Goal: Task Accomplishment & Management: Complete application form

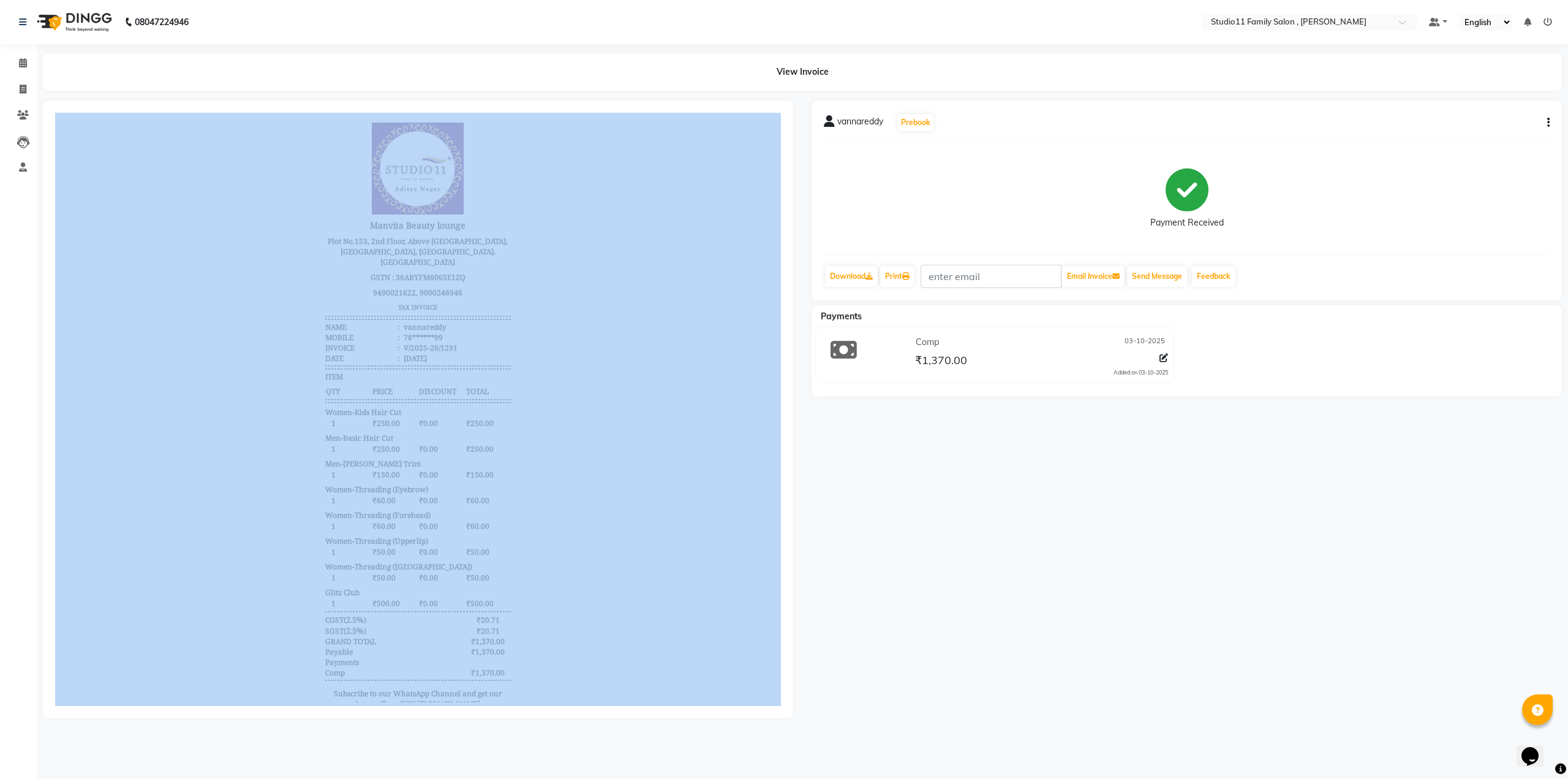
click at [789, 234] on div at bounding box center [418, 409] width 751 height 617
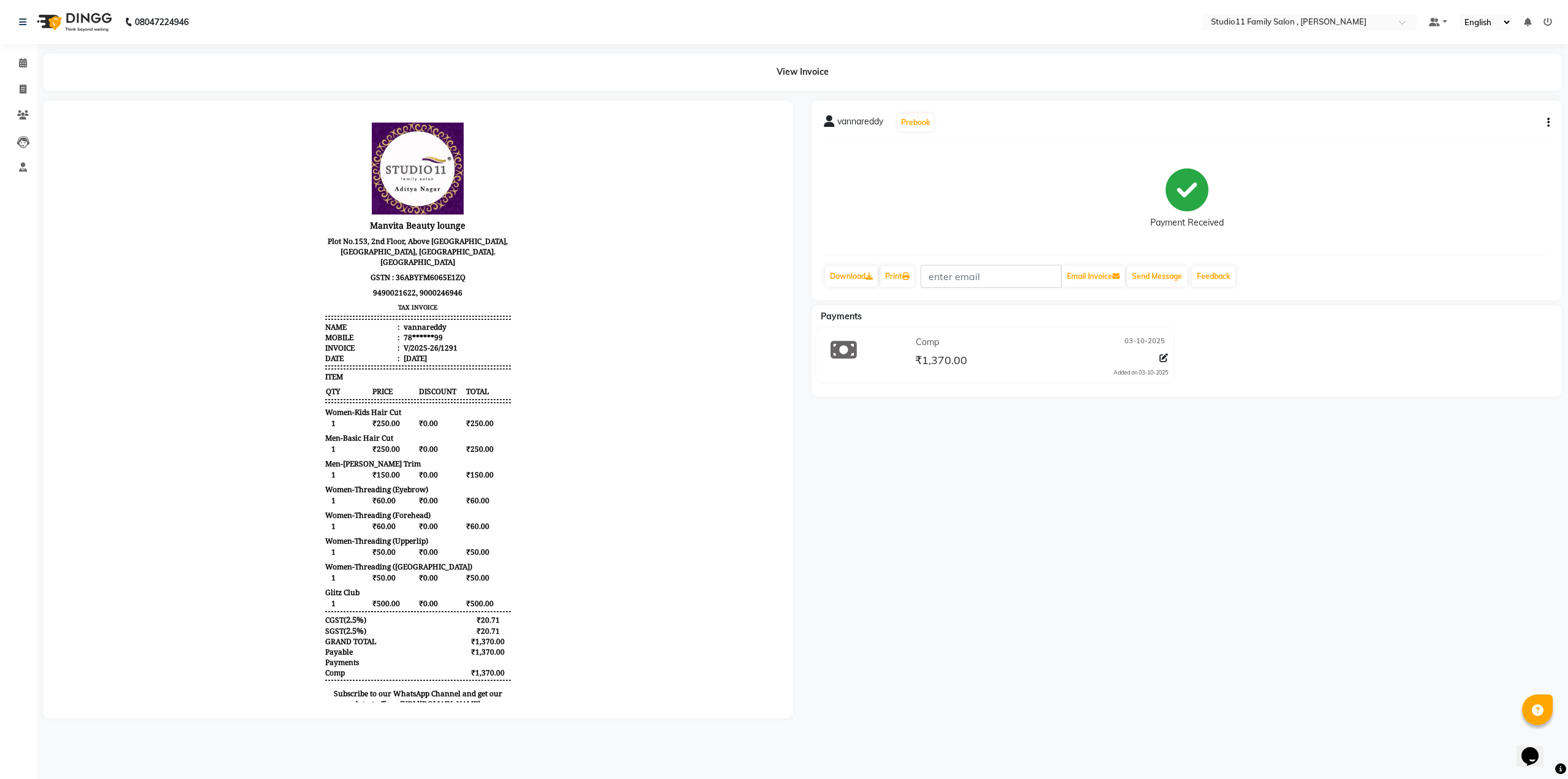
drag, startPoint x: 789, startPoint y: 234, endPoint x: 835, endPoint y: 347, distance: 122.0
click at [832, 343] on div "vannareddy Prebook Payment Received Download Print Email Invoice Send Message F…" at bounding box center [802, 409] width 1538 height 617
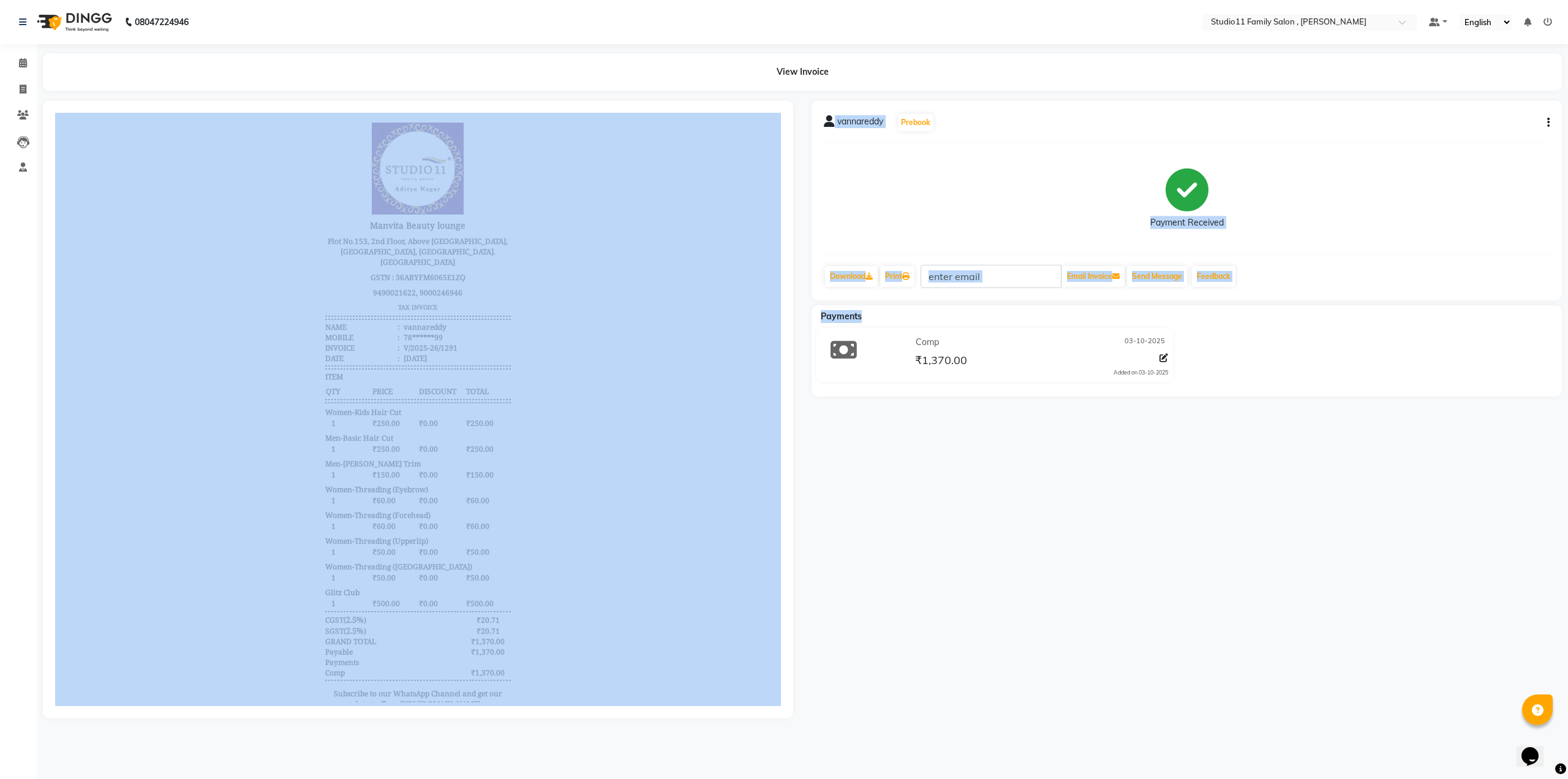
click at [835, 347] on icon at bounding box center [843, 350] width 26 height 23
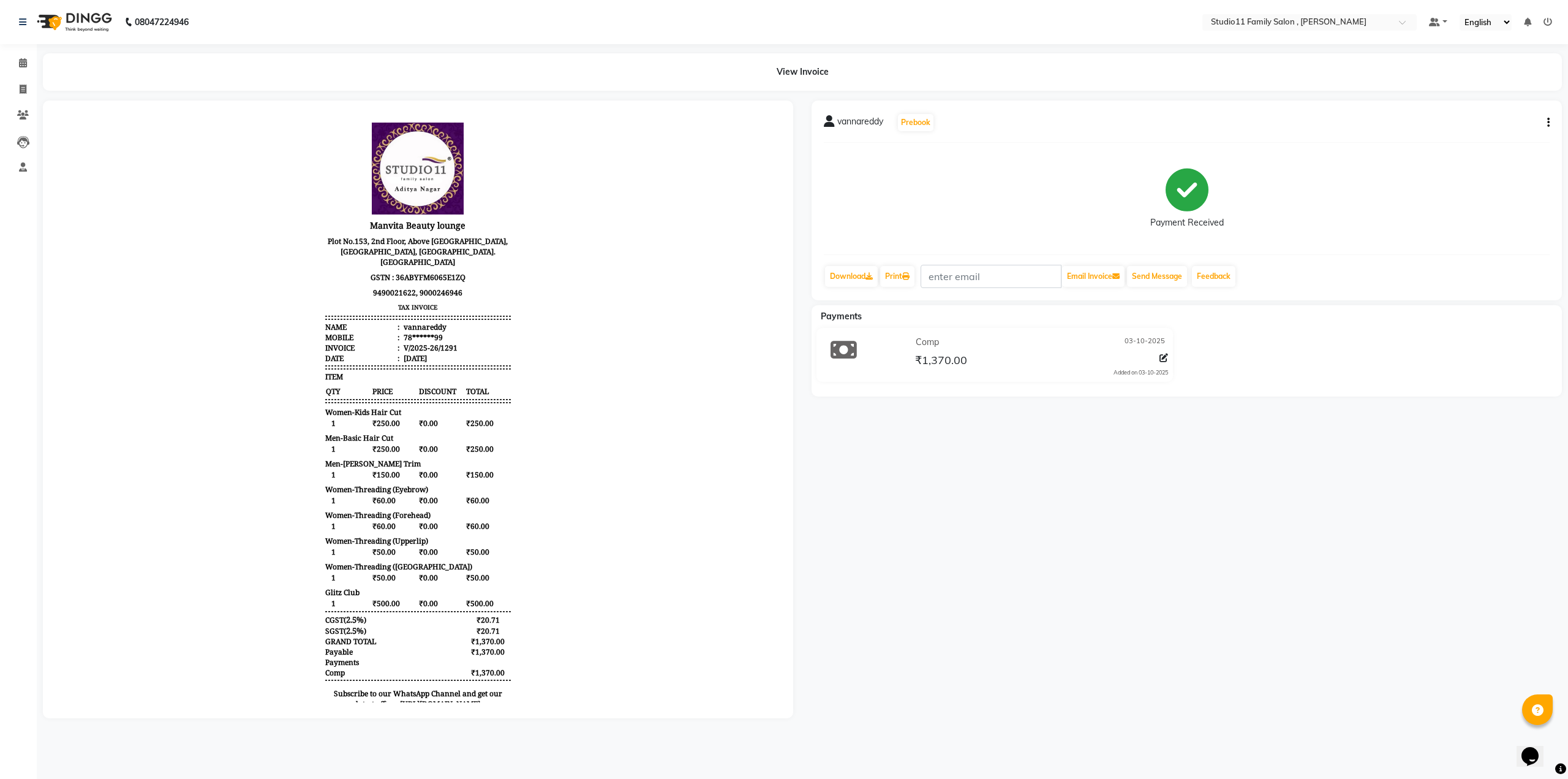
click at [839, 353] on icon at bounding box center [843, 350] width 26 height 23
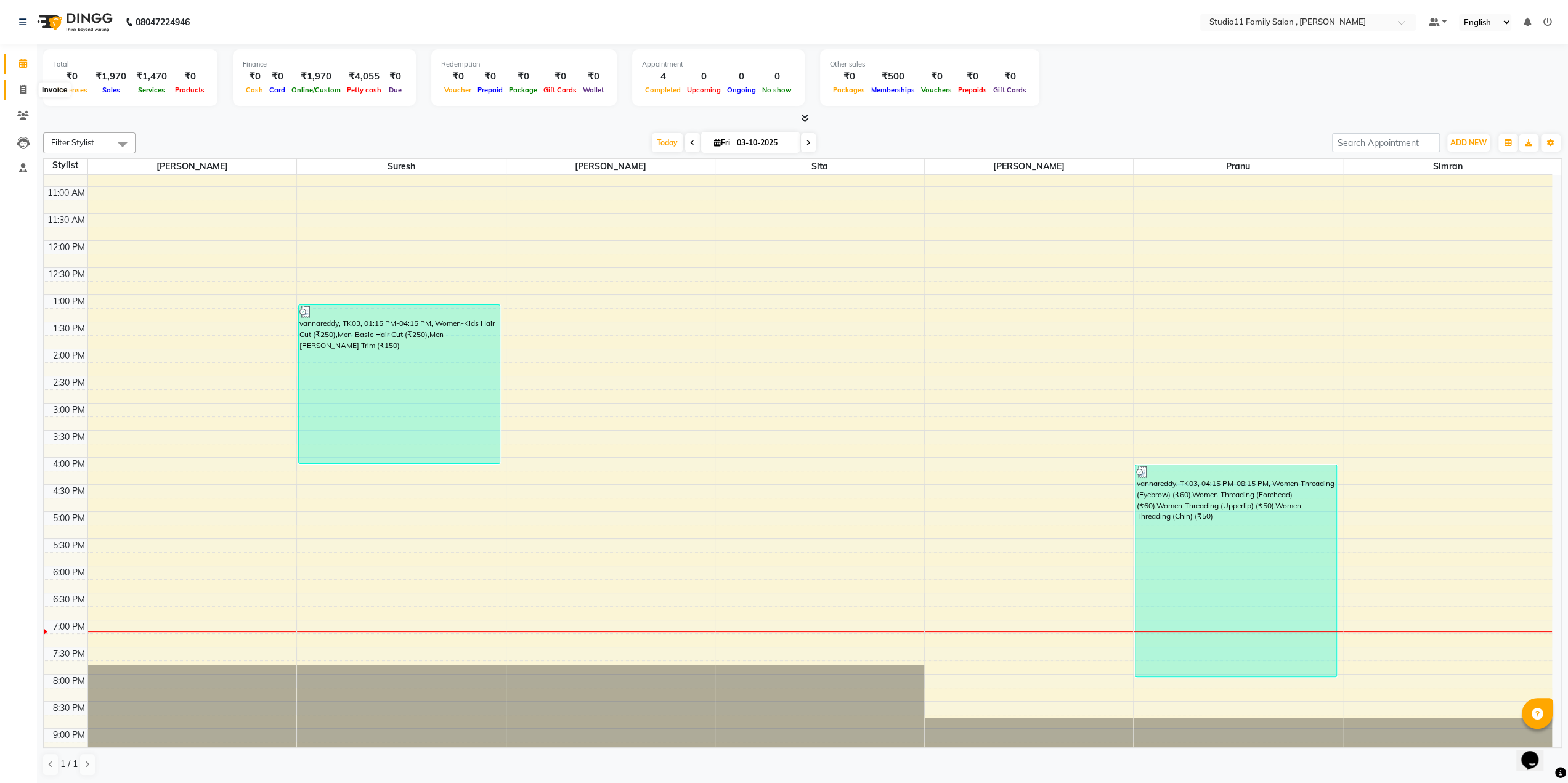
click at [20, 85] on icon at bounding box center [24, 89] width 7 height 9
select select "7303"
select select "service"
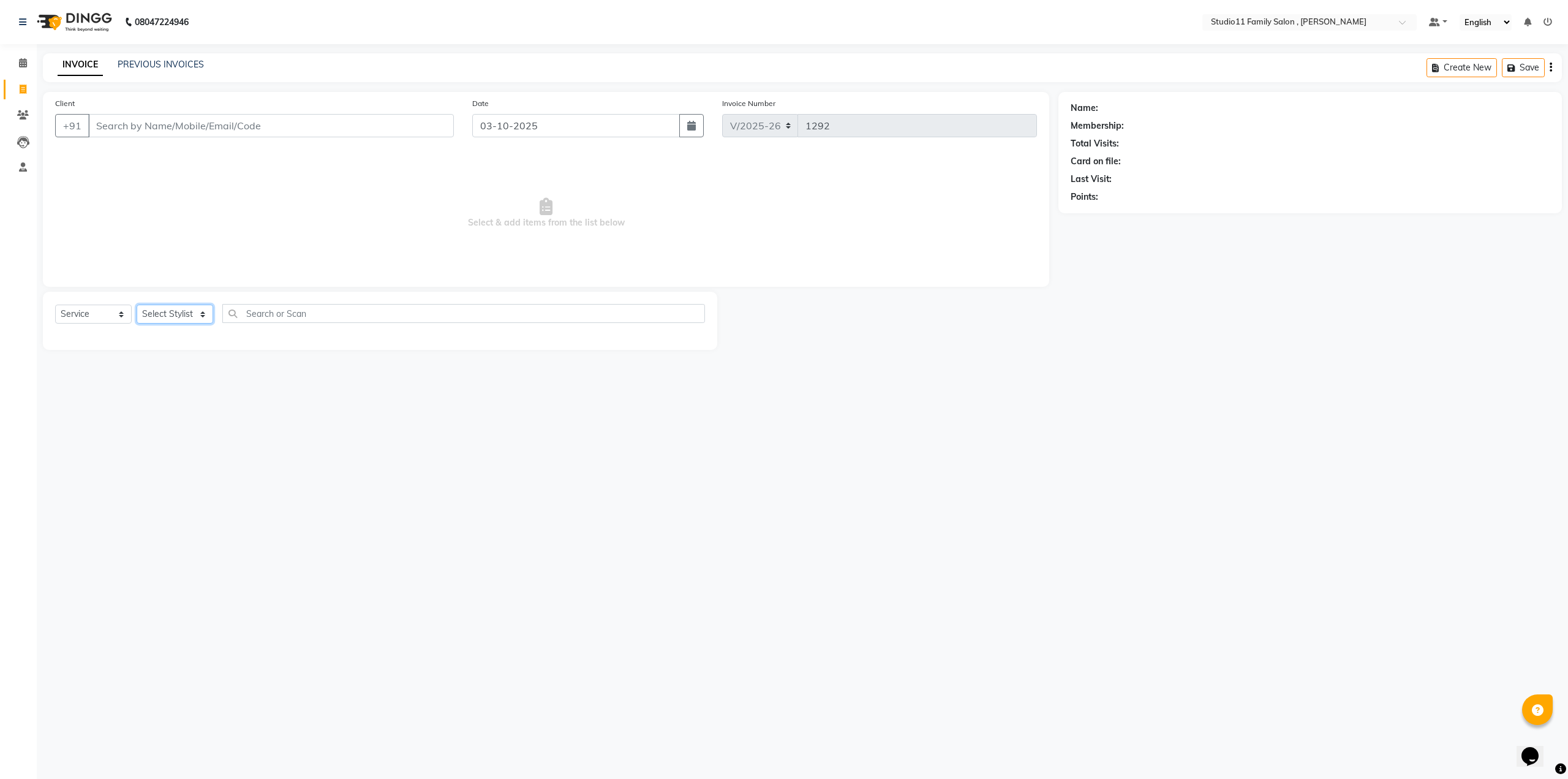
click at [157, 311] on select "Select Stylist Pranu [PERSON_NAME] [PERSON_NAME] [PERSON_NAME] [PERSON_NAME]" at bounding box center [175, 314] width 76 height 19
select select "62940"
click at [137, 305] on select "Select Stylist Pranu [PERSON_NAME] [PERSON_NAME] [PERSON_NAME] [PERSON_NAME]" at bounding box center [175, 314] width 76 height 19
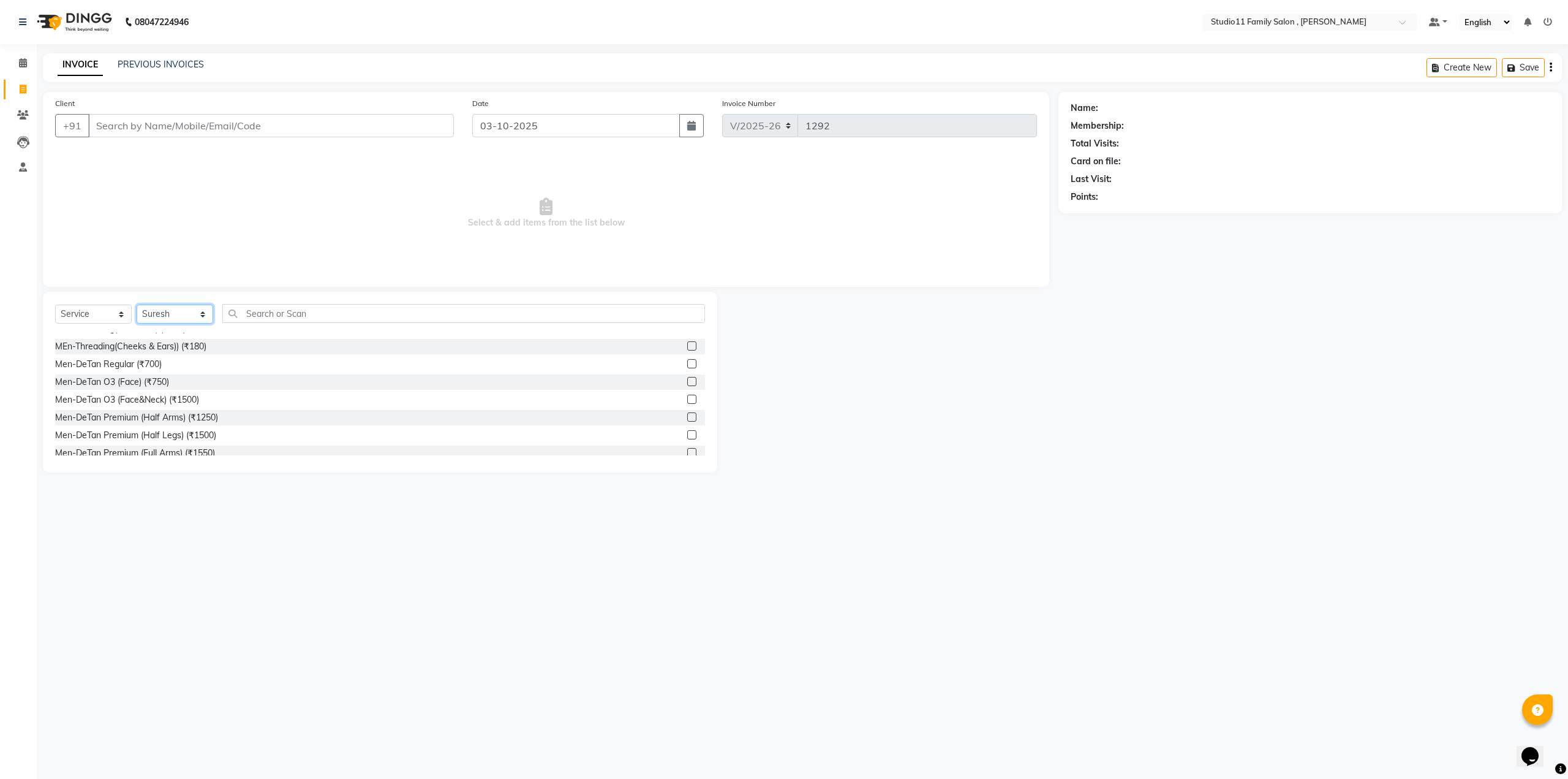
scroll to position [1777, 0]
click at [250, 317] on input "text" at bounding box center [463, 314] width 483 height 19
type input "500"
click at [687, 399] on label at bounding box center [692, 401] width 9 height 9
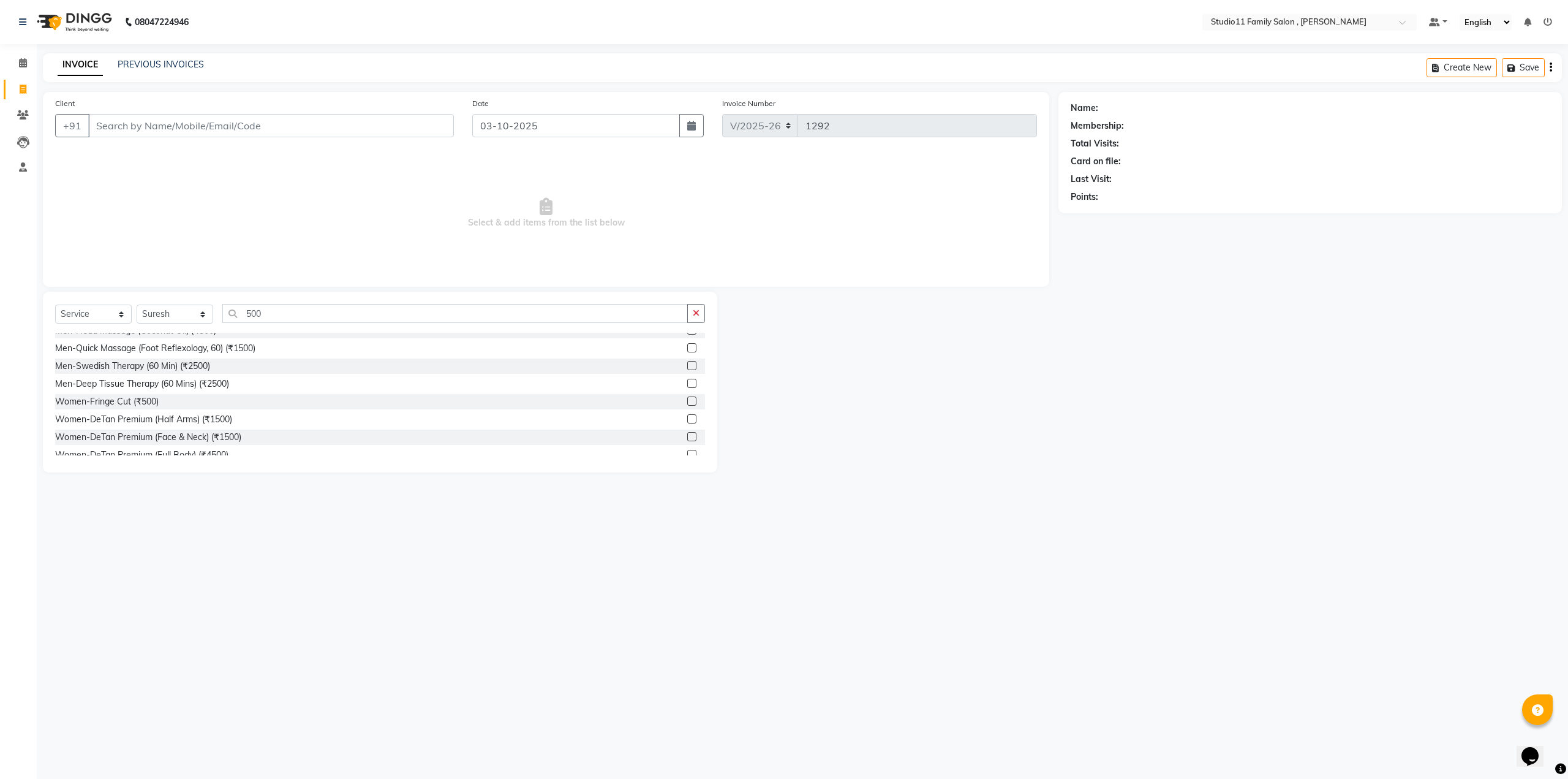
click at [687, 399] on input "checkbox" at bounding box center [692, 402] width 8 height 8
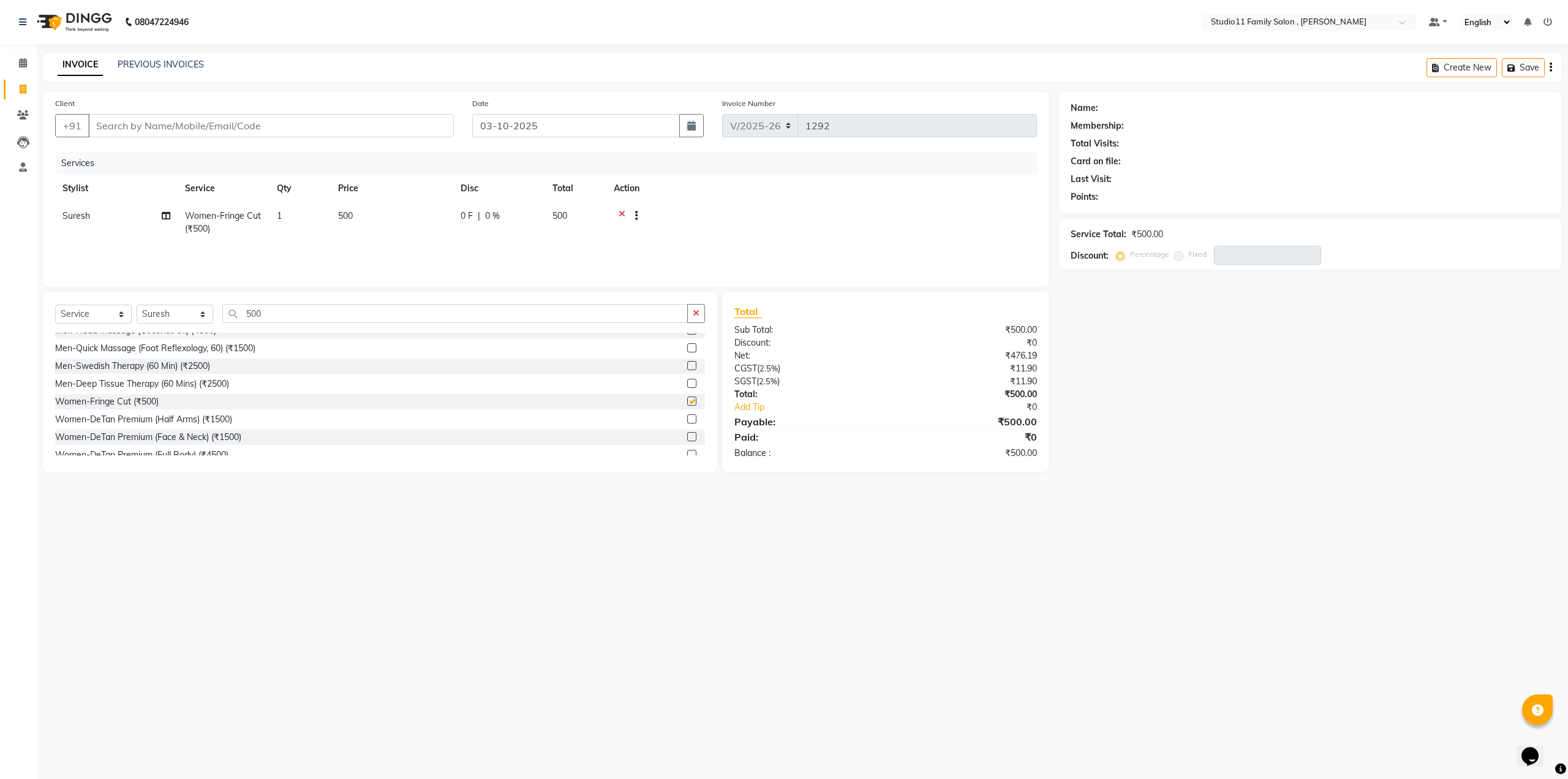
checkbox input "false"
click at [269, 311] on input "500" at bounding box center [454, 314] width 465 height 19
type input "5"
click at [202, 315] on select "Select Stylist Pranu [PERSON_NAME] [PERSON_NAME] [PERSON_NAME] [PERSON_NAME]" at bounding box center [175, 314] width 76 height 19
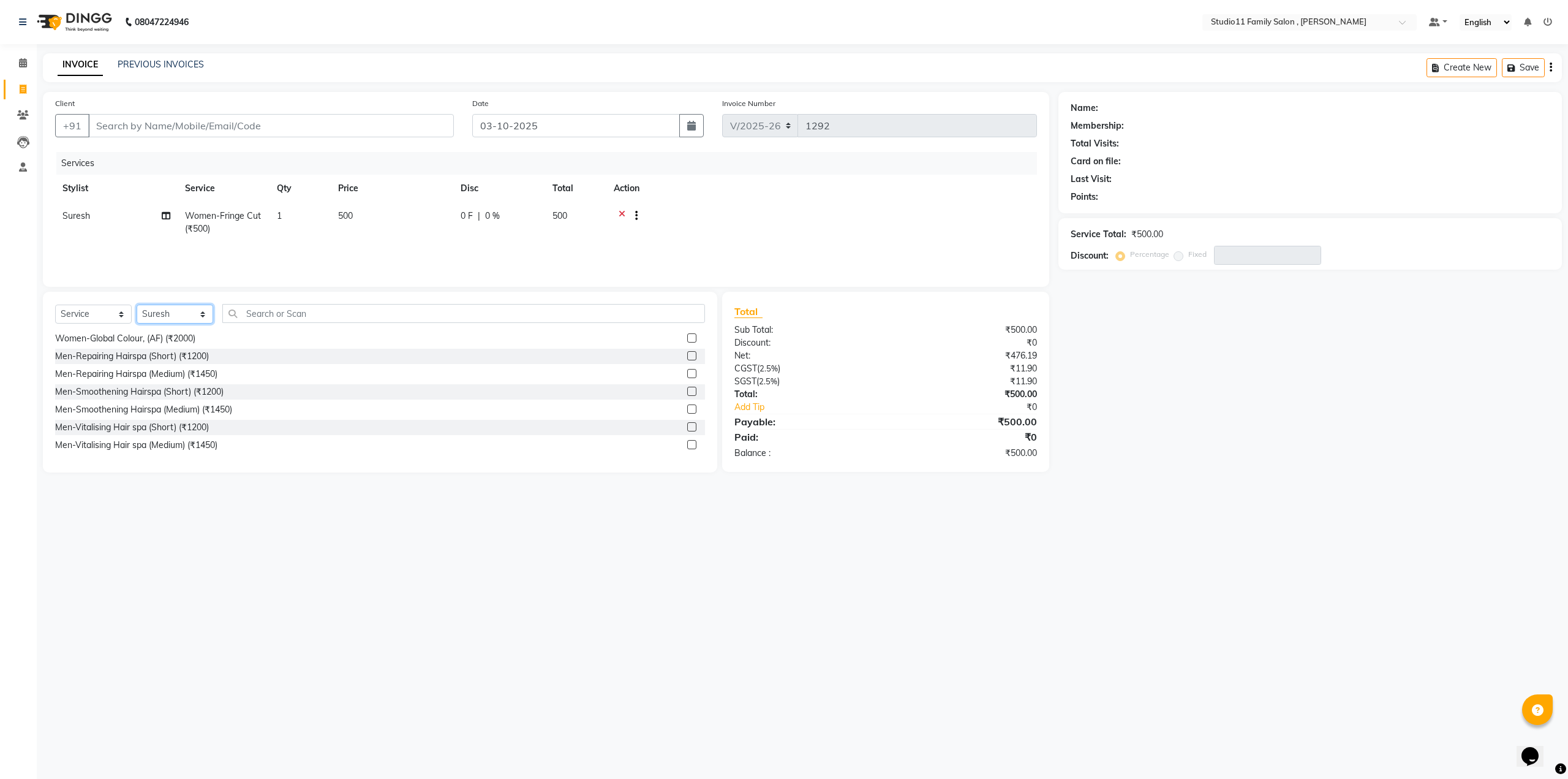
select select "82244"
click at [137, 305] on select "Select Stylist Pranu [PERSON_NAME] [PERSON_NAME] [PERSON_NAME] [PERSON_NAME]" at bounding box center [175, 314] width 76 height 19
click at [119, 311] on select "Select Service Product Membership Package Voucher Prepaid Gift Card" at bounding box center [93, 314] width 76 height 19
select select "package"
click at [55, 305] on select "Select Service Product Membership Package Voucher Prepaid Gift Card" at bounding box center [93, 314] width 76 height 19
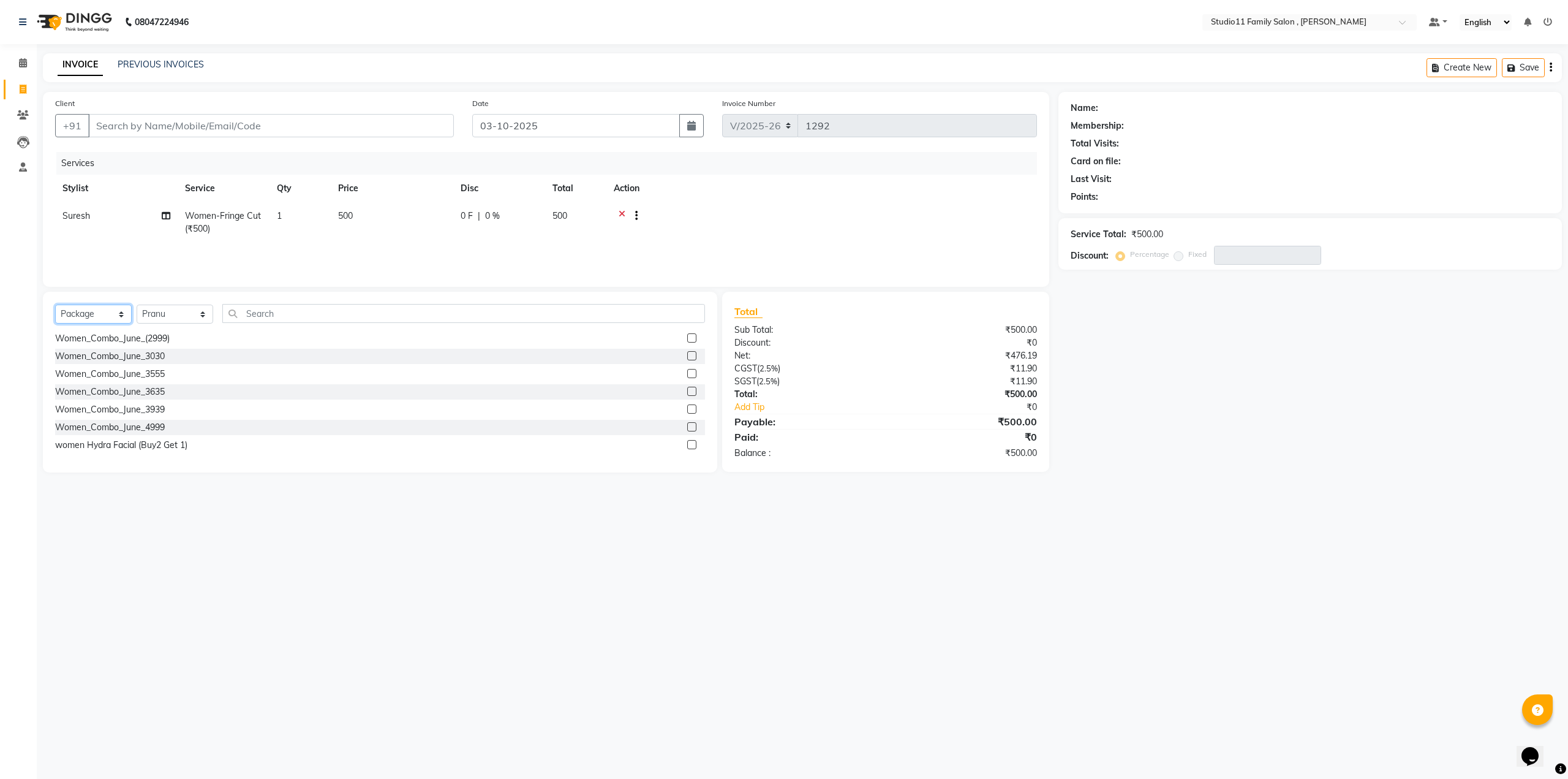
scroll to position [481, 0]
click at [687, 339] on label at bounding box center [692, 338] width 9 height 9
click at [687, 339] on input "checkbox" at bounding box center [692, 339] width 8 height 8
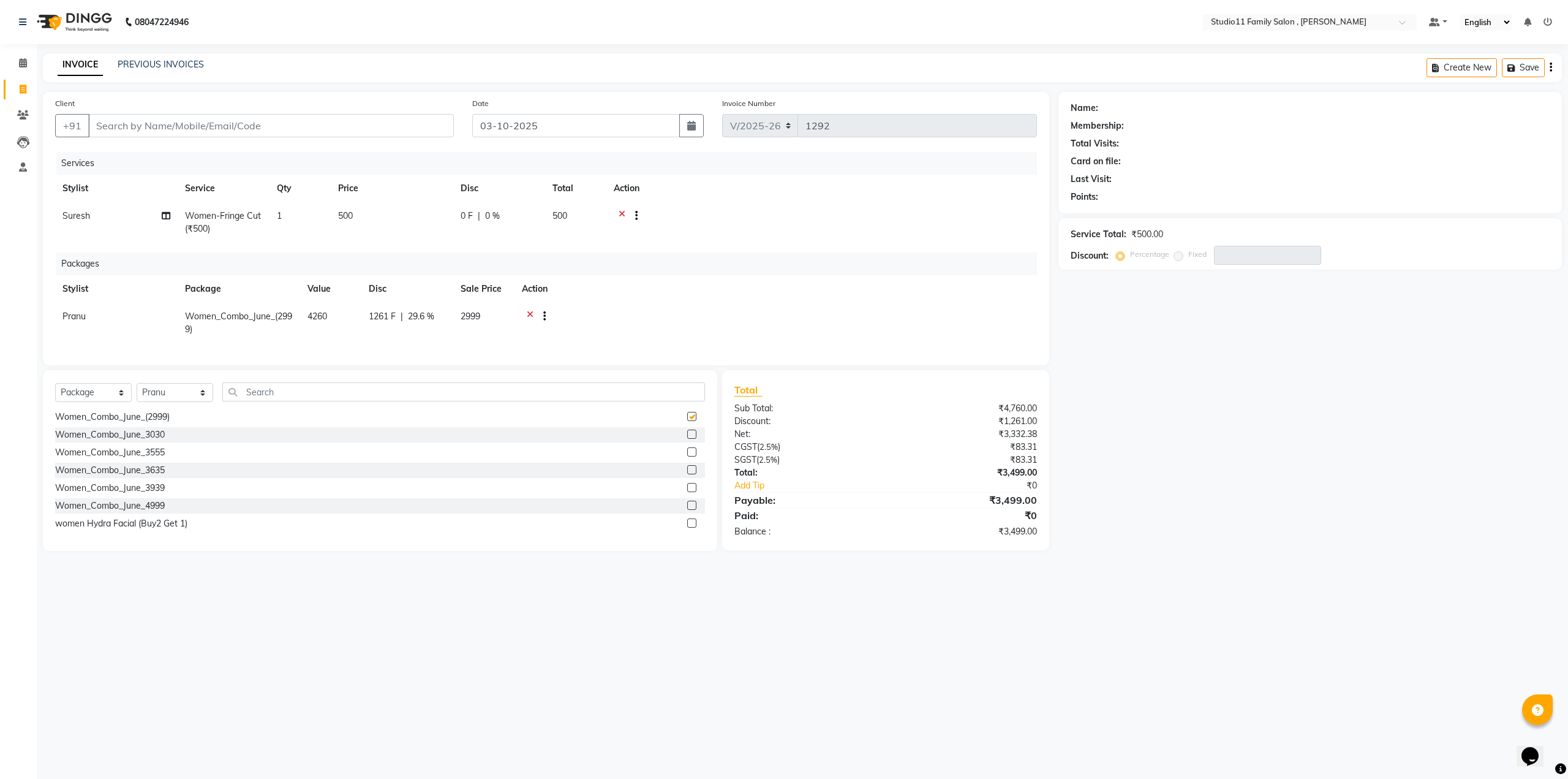
checkbox input "false"
drag, startPoint x: 0, startPoint y: 399, endPoint x: 0, endPoint y: 438, distance: 39.0
click at [0, 468] on div "Calendar Invoice Clients Leads Staff Completed InProgress Upcoming Dropped Tent…" at bounding box center [82, 397] width 166 height 725
click at [0, 438] on div "Calendar Invoice Clients Leads Staff Completed InProgress Upcoming Dropped Tent…" at bounding box center [82, 397] width 166 height 725
click at [0, 487] on div "Calendar Invoice Clients Leads Staff Completed InProgress Upcoming Dropped Tent…" at bounding box center [82, 397] width 166 height 725
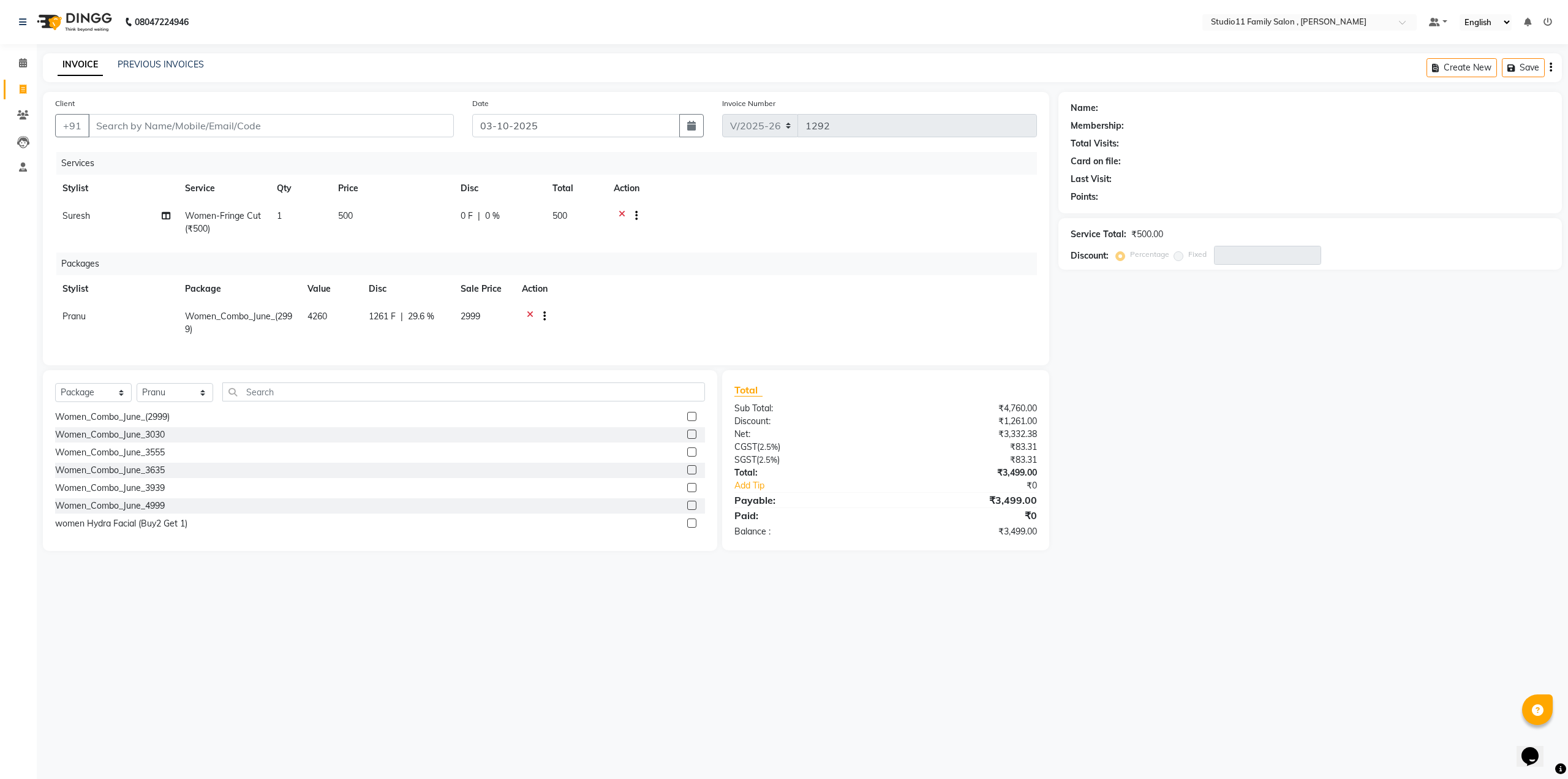
drag, startPoint x: 0, startPoint y: 515, endPoint x: 0, endPoint y: 807, distance: 292.0
click at [0, 778] on html "08047224946 Select Location × Studio11 Family Salon , Aditya Nagar Default Pane…" at bounding box center [784, 389] width 1568 height 779
click at [681, 588] on div "08047224946 Select Location × Studio11 Family Salon , Aditya Nagar Default Pane…" at bounding box center [784, 389] width 1568 height 779
click at [813, 672] on div "08047224946 Select Location × Studio11 Family Salon , Aditya Nagar Default Pane…" at bounding box center [784, 389] width 1568 height 779
click at [233, 402] on input "text" at bounding box center [463, 392] width 483 height 19
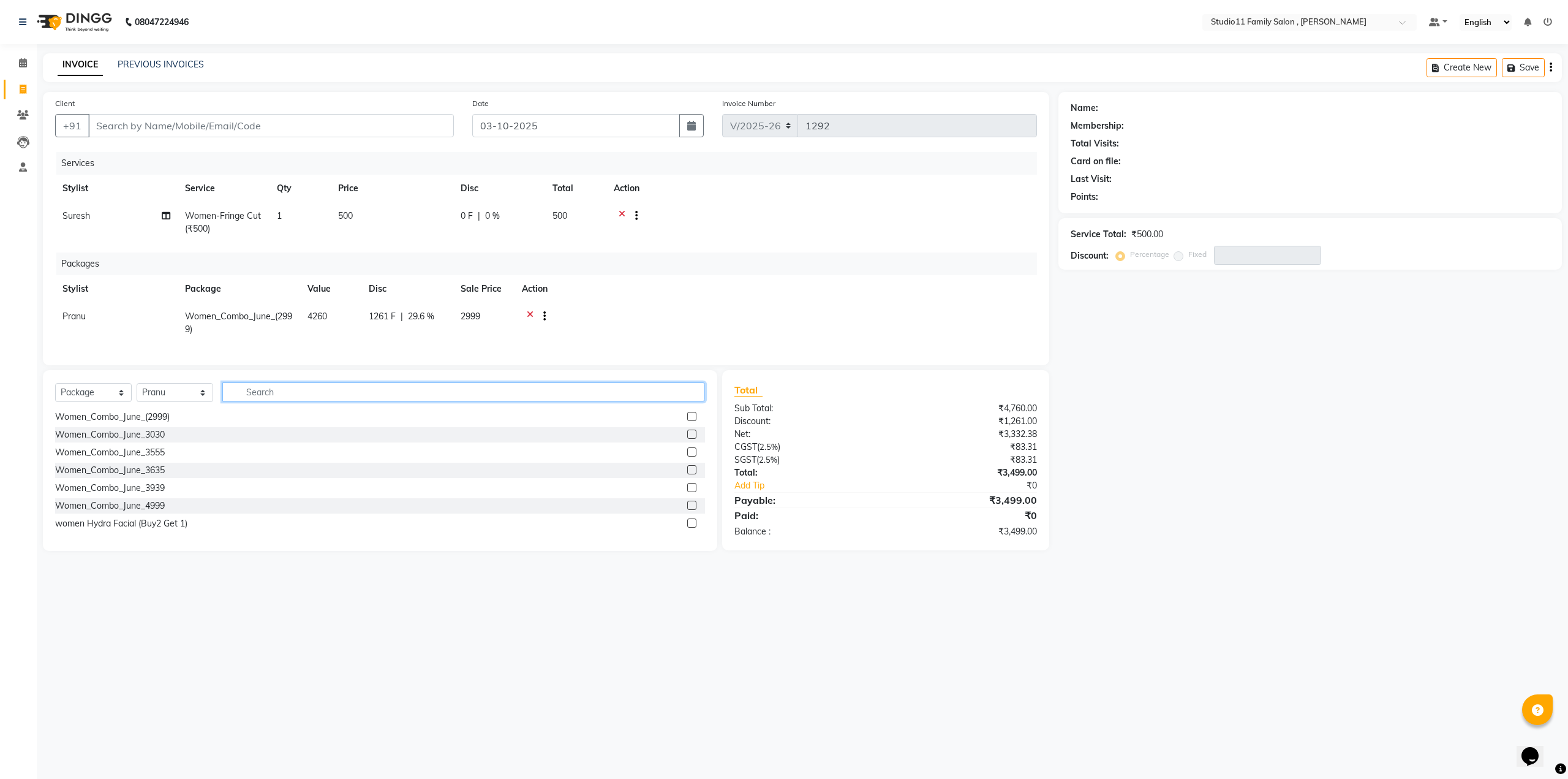
drag, startPoint x: 265, startPoint y: 408, endPoint x: 265, endPoint y: 416, distance: 8.0
click at [265, 411] on div "Select Service Product Membership Package Voucher Prepaid Gift Card Select Styl…" at bounding box center [379, 397] width 650 height 29
type input "300"
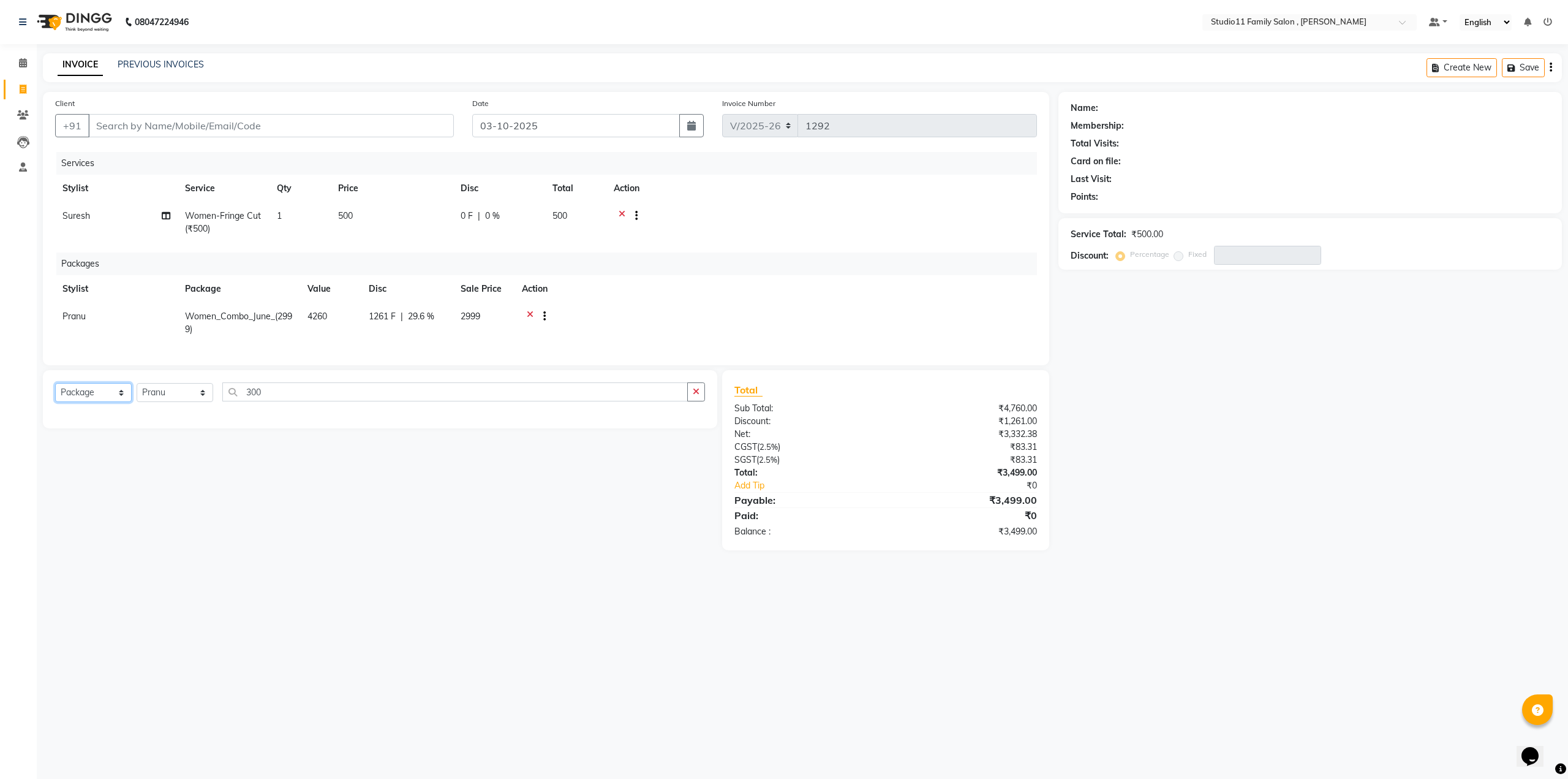
click at [117, 399] on select "Select Service Product Membership Package Voucher Prepaid Gift Card" at bounding box center [93, 393] width 76 height 19
select select "service"
click at [55, 392] on select "Select Service Product Membership Package Voucher Prepaid Gift Card" at bounding box center [93, 393] width 76 height 19
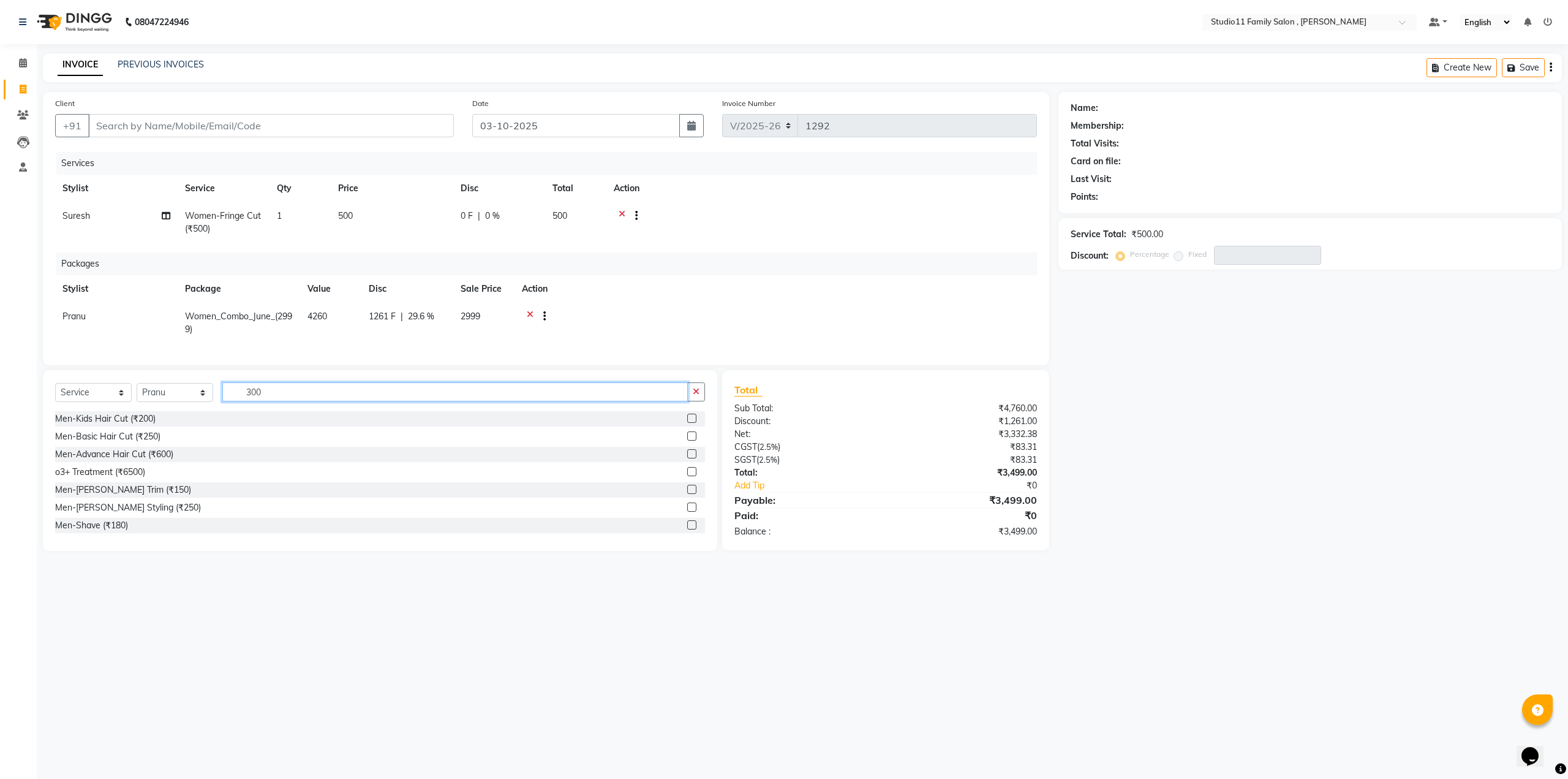
click at [276, 399] on input "300" at bounding box center [454, 392] width 465 height 19
click at [273, 400] on input "300" at bounding box center [454, 392] width 465 height 19
type input "3"
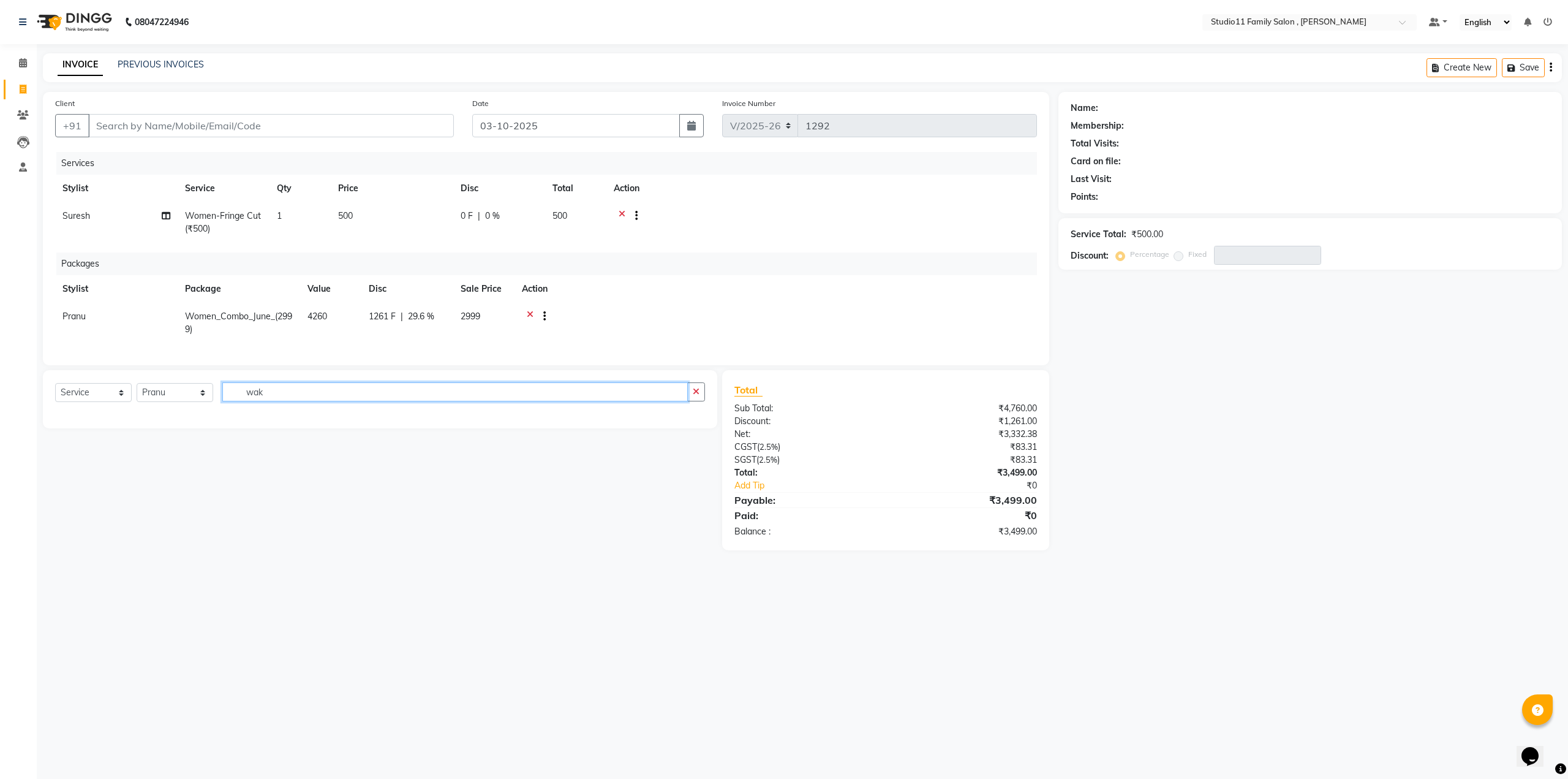
click at [265, 399] on input "wak" at bounding box center [454, 392] width 465 height 19
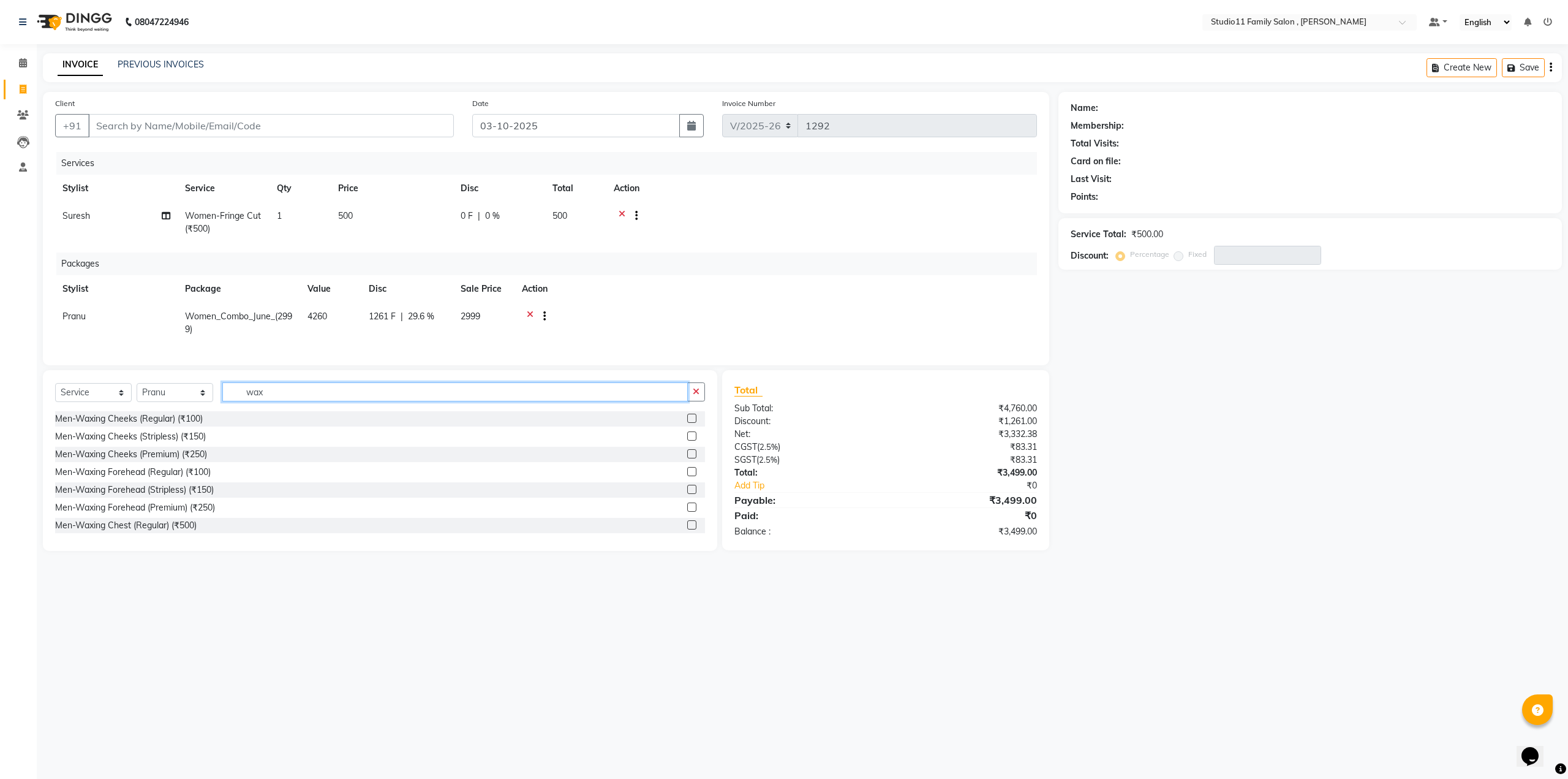
click at [280, 398] on input "wax" at bounding box center [454, 392] width 465 height 19
type input "w"
type input "women und"
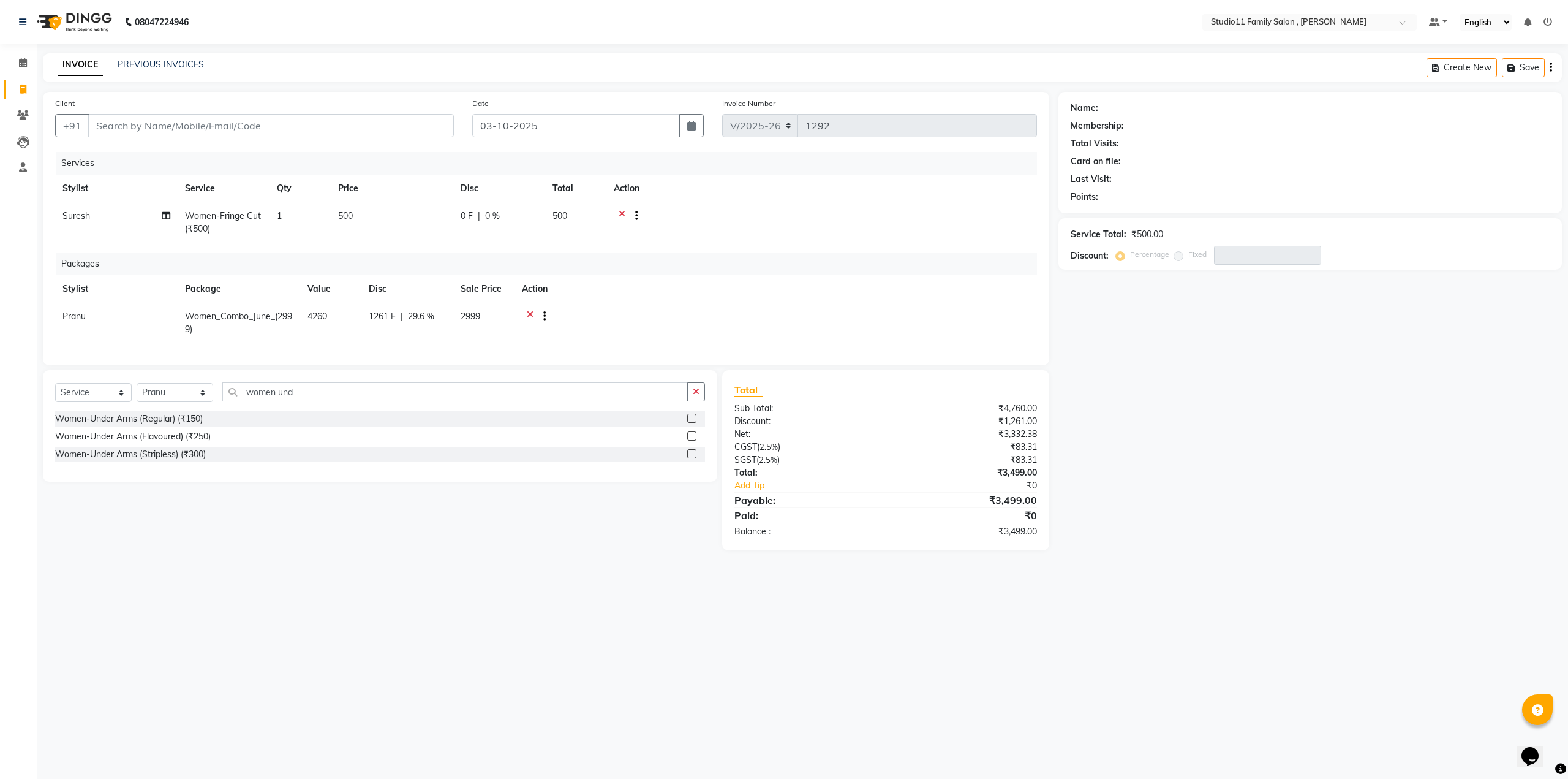
click at [692, 459] on label at bounding box center [692, 453] width 9 height 9
click at [692, 459] on input "checkbox" at bounding box center [692, 454] width 8 height 8
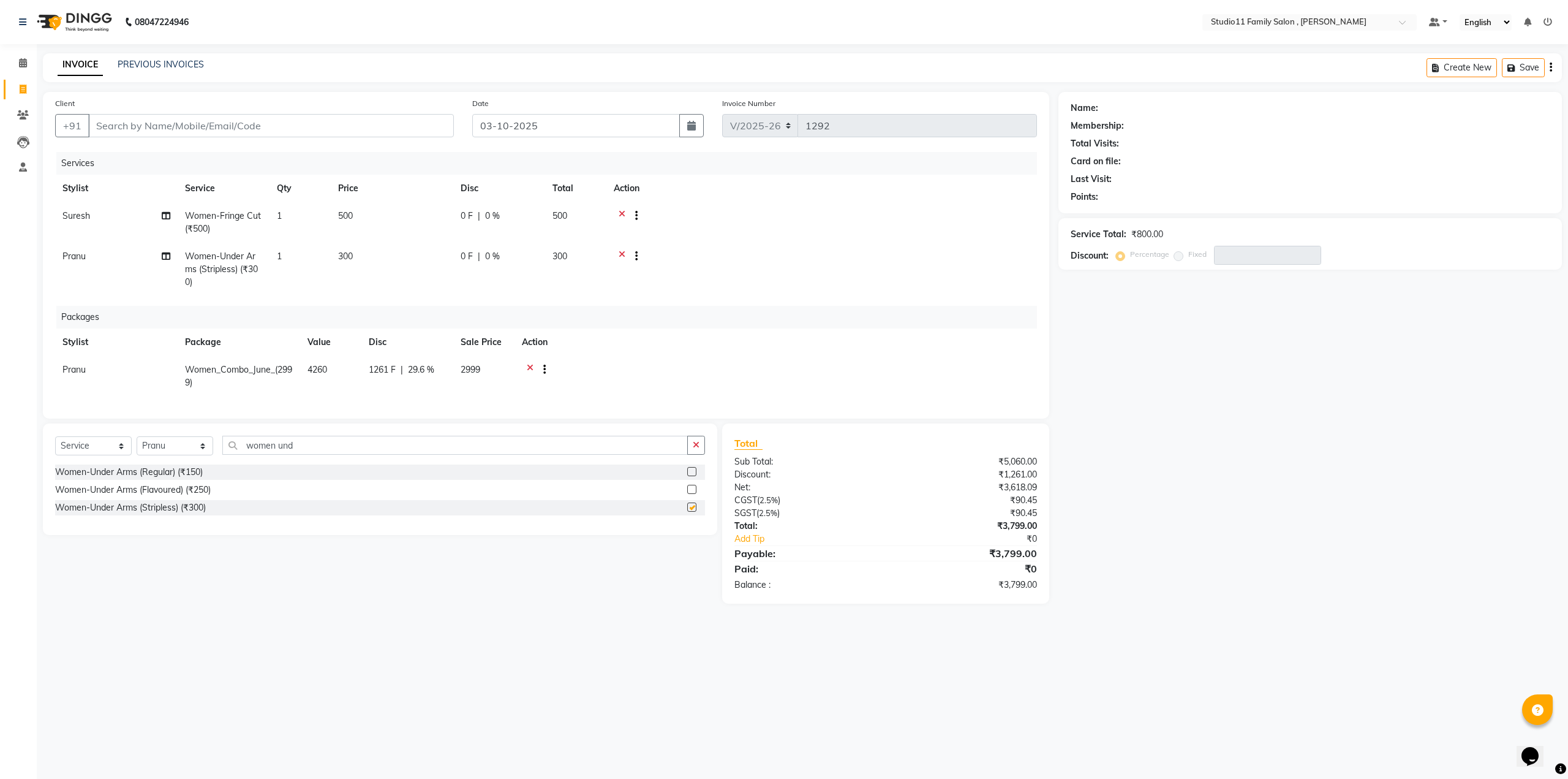
checkbox input "false"
click at [140, 124] on input "Client" at bounding box center [271, 126] width 366 height 23
type input "9"
type input "0"
click at [140, 144] on button "[PERSON_NAME] 96******97" at bounding box center [168, 153] width 161 height 20
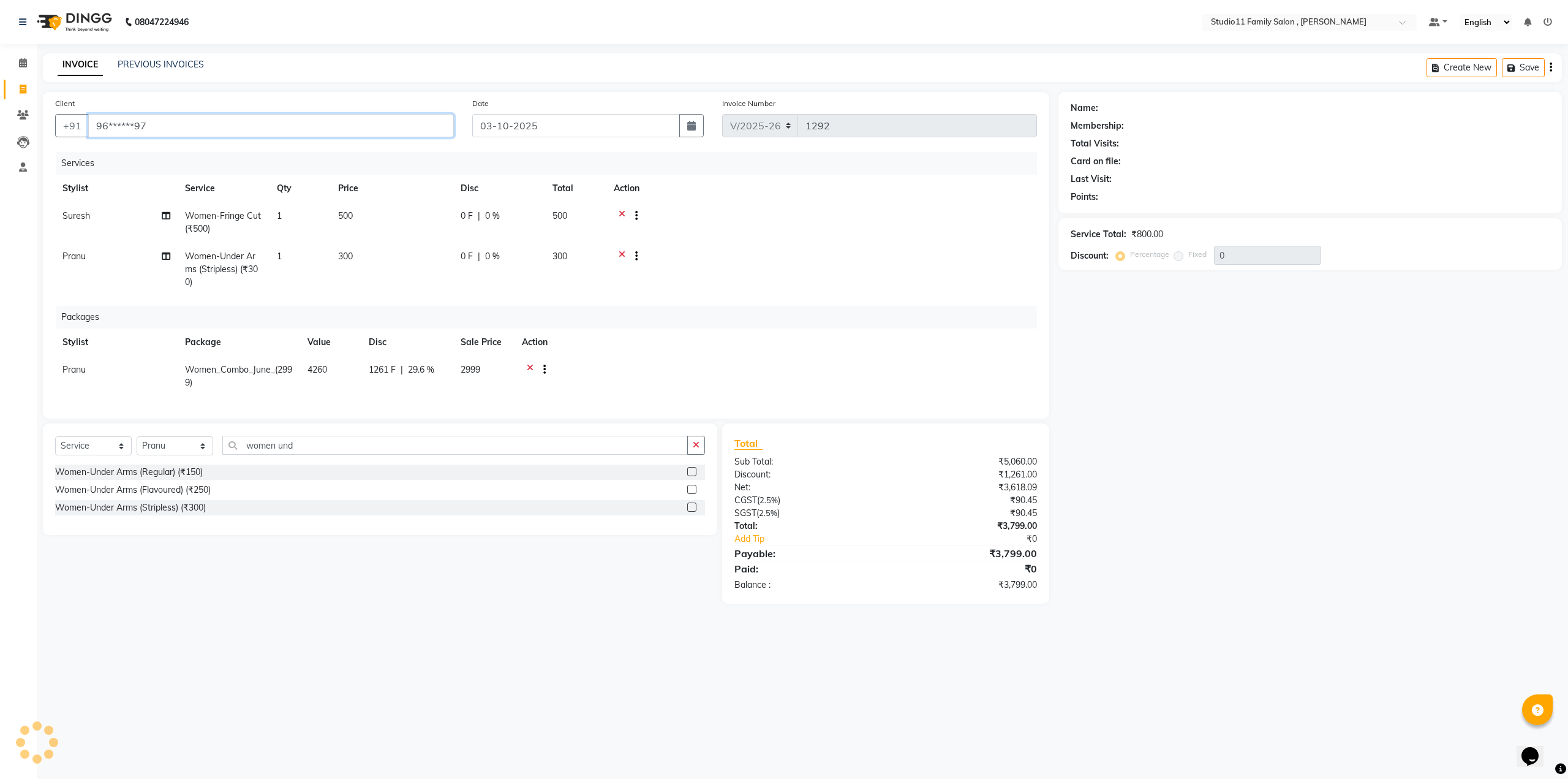
type input "96******97"
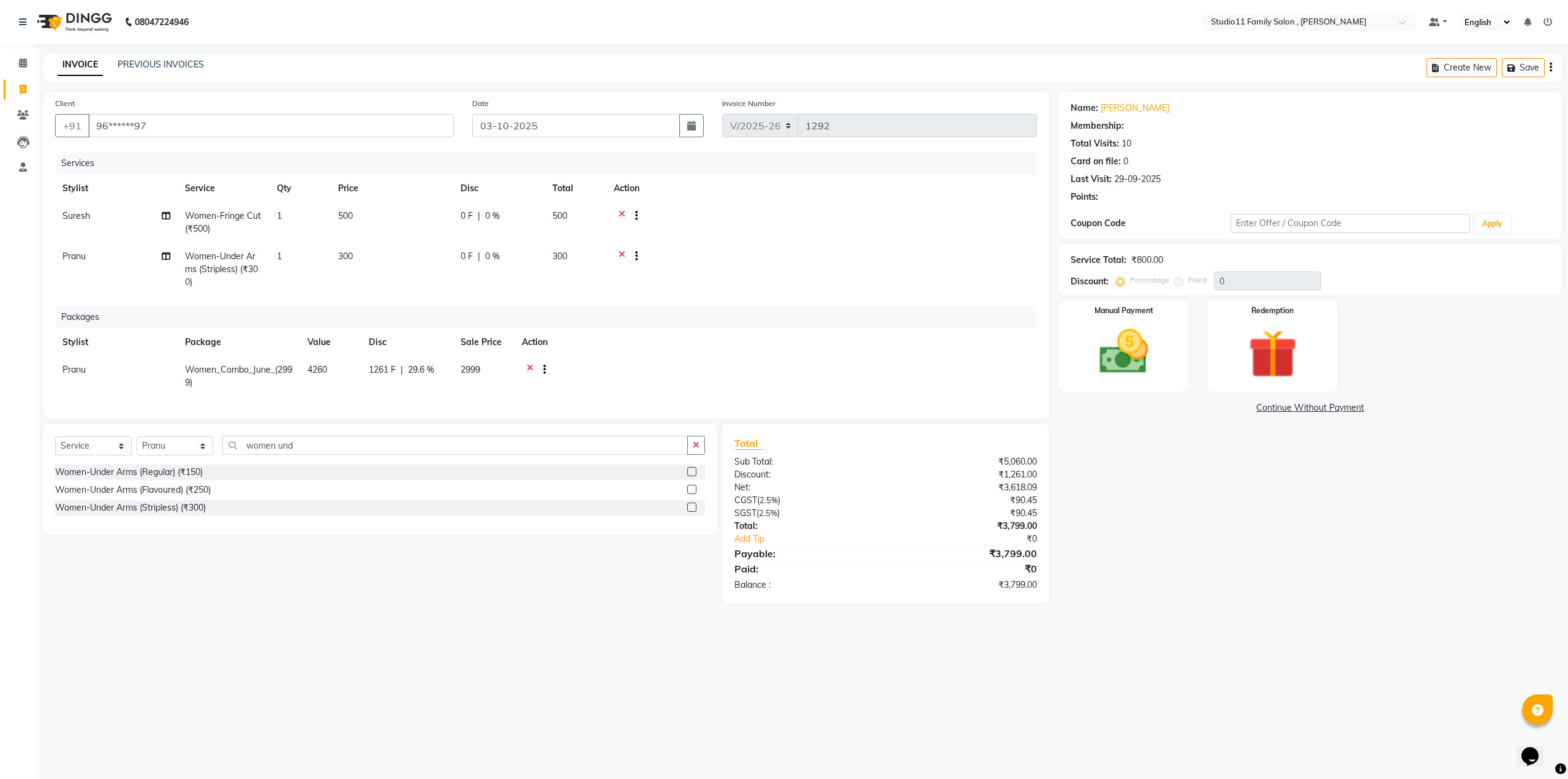
type input "20"
select select "1: Object"
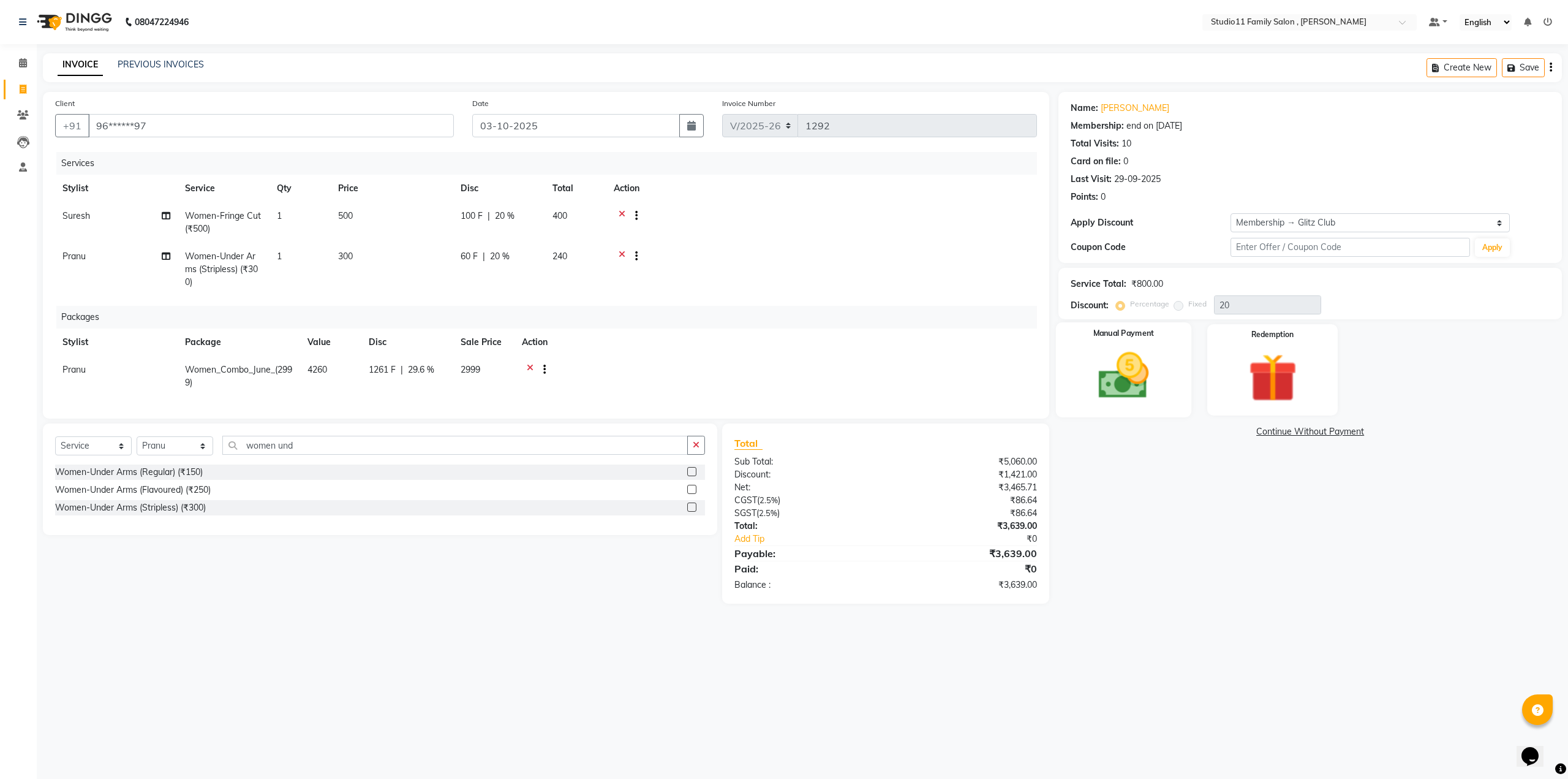
click at [1120, 376] on img at bounding box center [1123, 376] width 82 height 59
click at [1245, 431] on span "Comp" at bounding box center [1246, 432] width 25 height 14
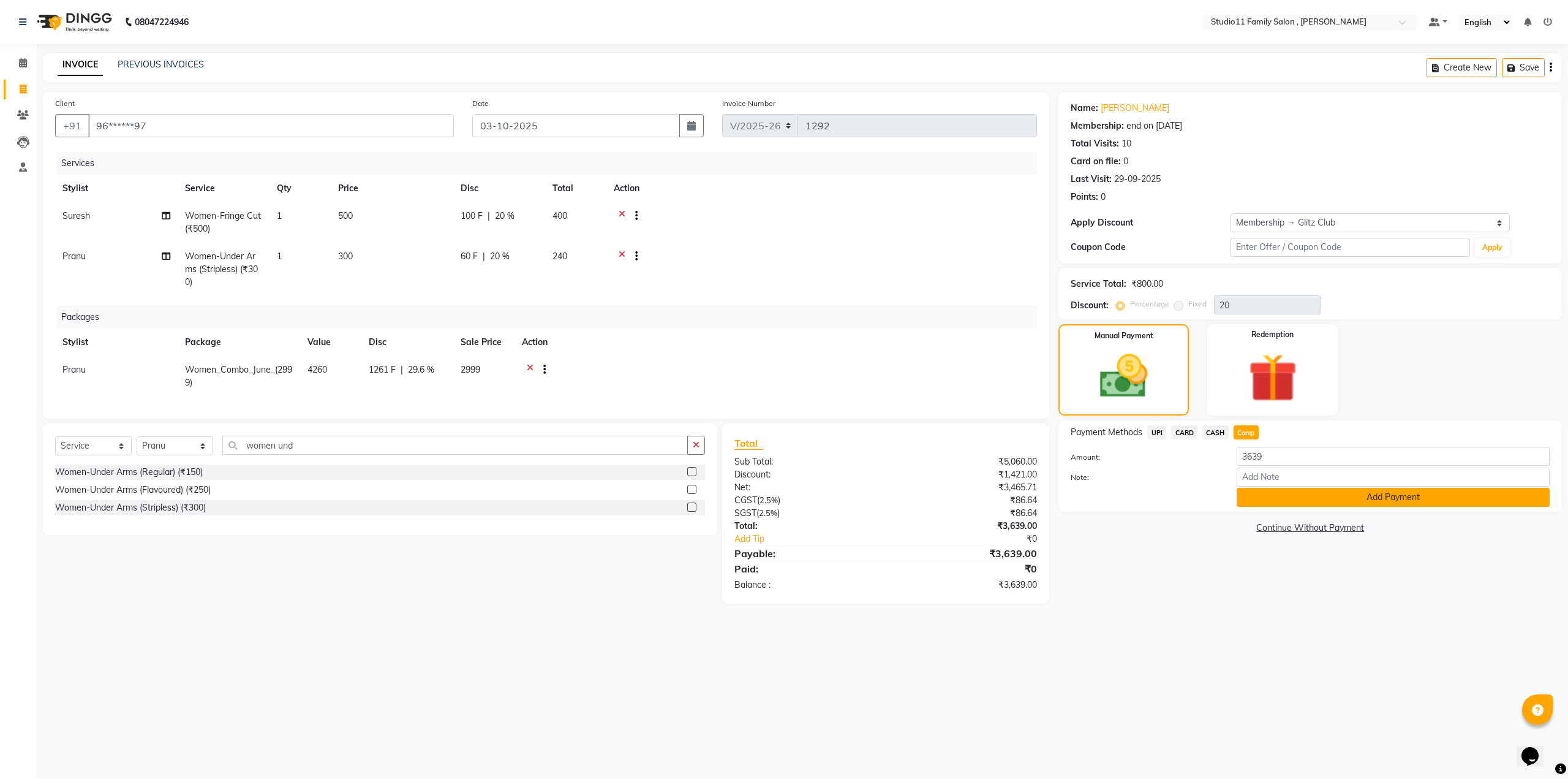
click at [1256, 497] on button "Add Payment" at bounding box center [1393, 497] width 313 height 19
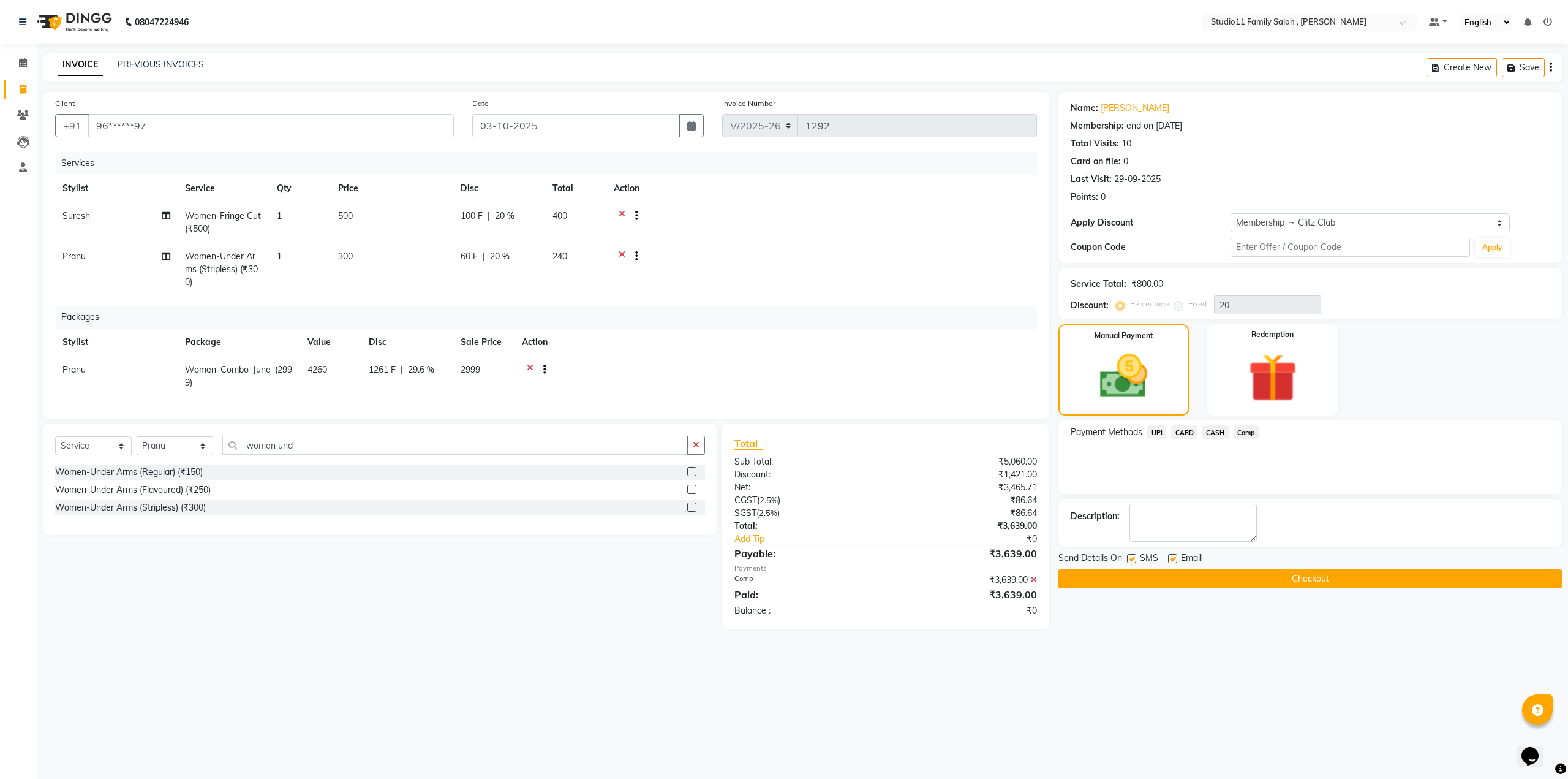
click at [1279, 580] on button "Checkout" at bounding box center [1310, 579] width 503 height 19
